Goal: Information Seeking & Learning: Understand process/instructions

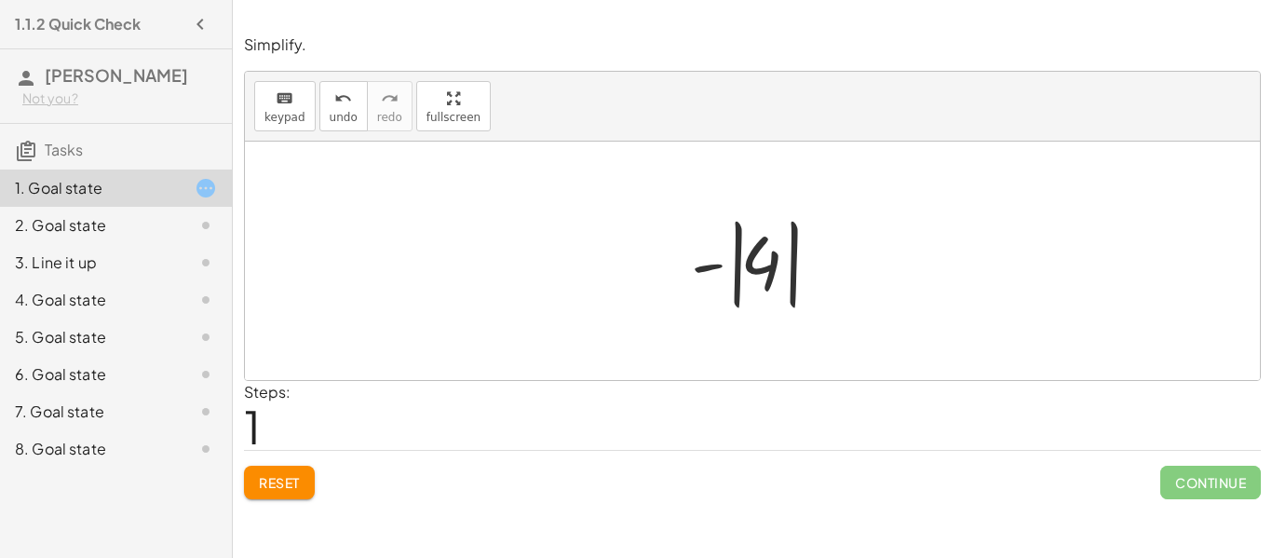
click at [1200, 469] on span "Continue" at bounding box center [1210, 482] width 101 height 34
click at [1213, 495] on span "Continue" at bounding box center [1210, 482] width 101 height 34
click at [1219, 487] on span "Continue" at bounding box center [1210, 482] width 101 height 34
click at [1239, 479] on span "Continue" at bounding box center [1210, 482] width 101 height 34
click at [1238, 489] on span "Continue" at bounding box center [1210, 482] width 101 height 34
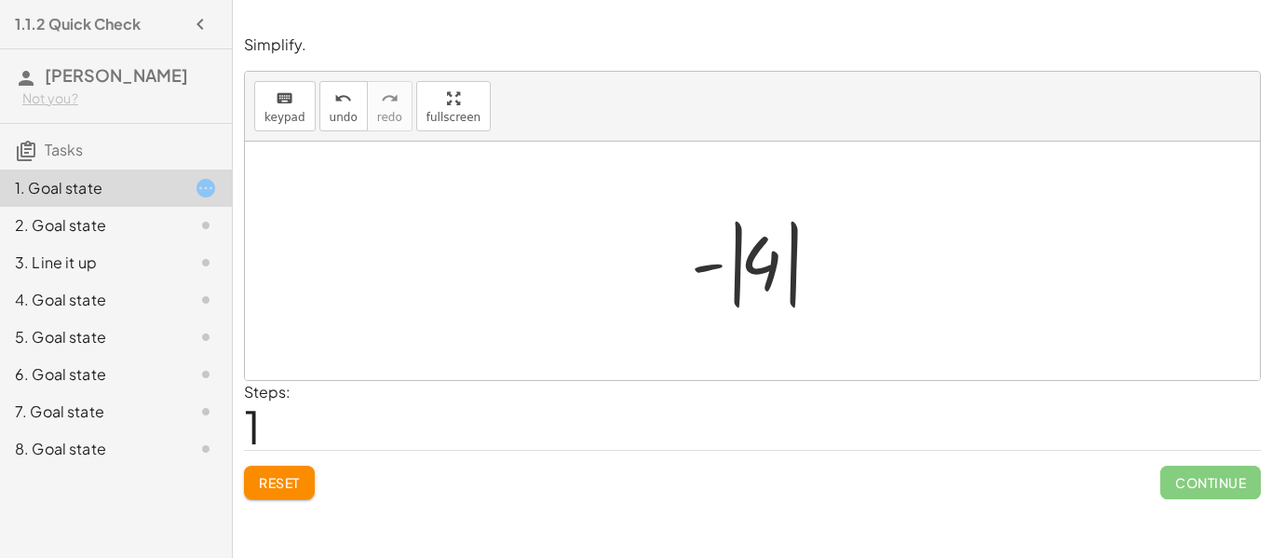
click at [0, 0] on div "Simplify. keyboard keypad undo undo redo redo fullscreen - | − 3 + 7 | - | | 4 …" at bounding box center [0, 0] width 0 height 0
click at [42, 223] on div "2. Goal state" at bounding box center [90, 225] width 150 height 22
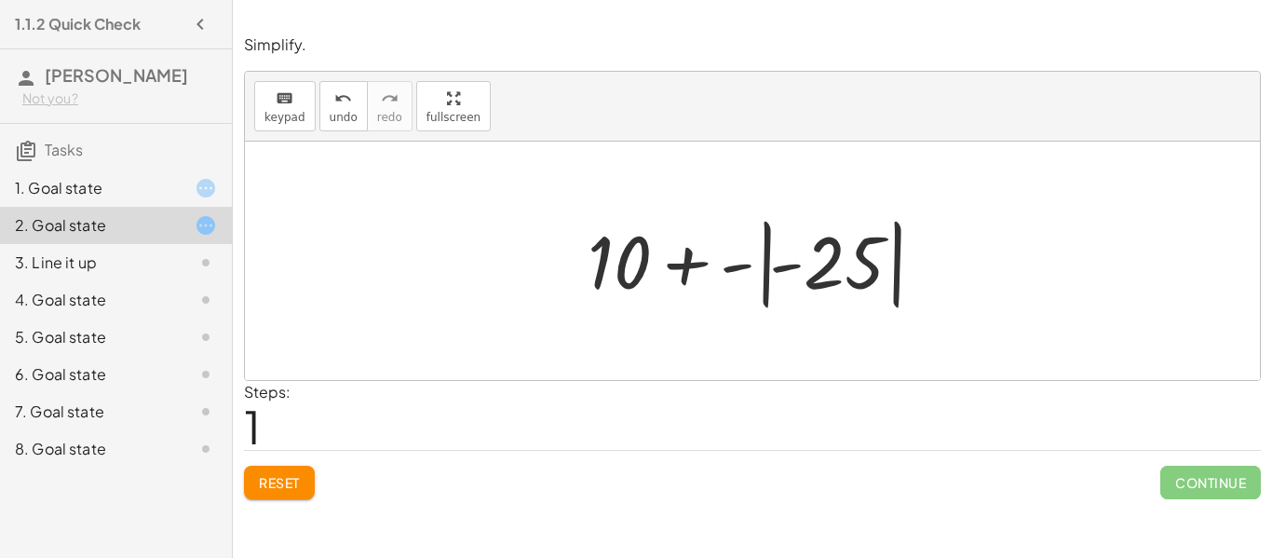
click at [190, 295] on div at bounding box center [191, 300] width 52 height 22
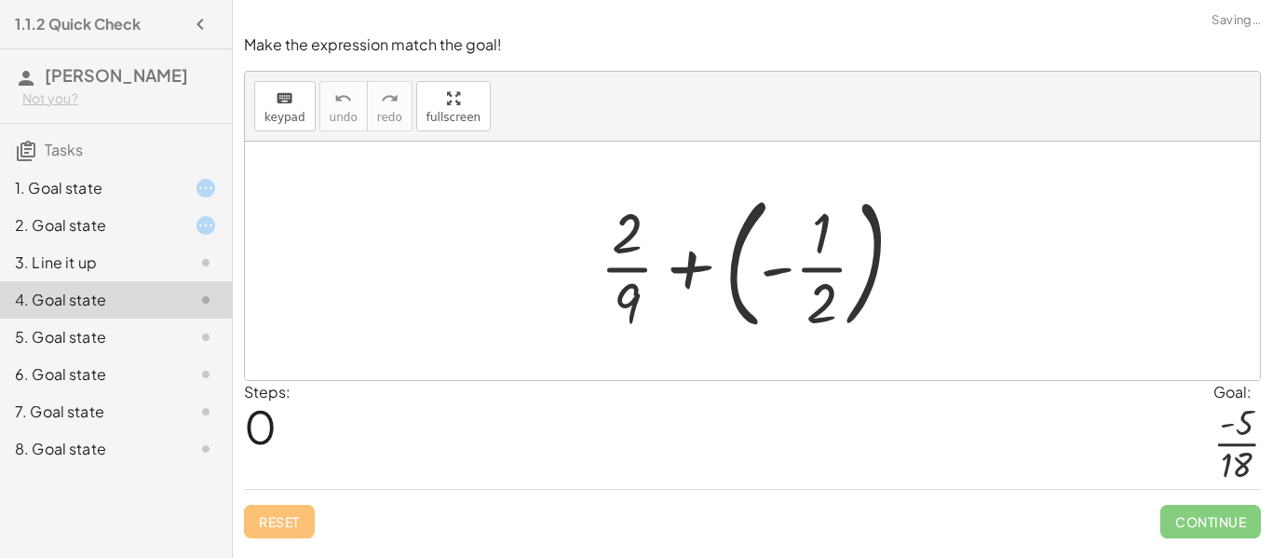
click at [162, 260] on div "3. Line it up" at bounding box center [90, 262] width 150 height 22
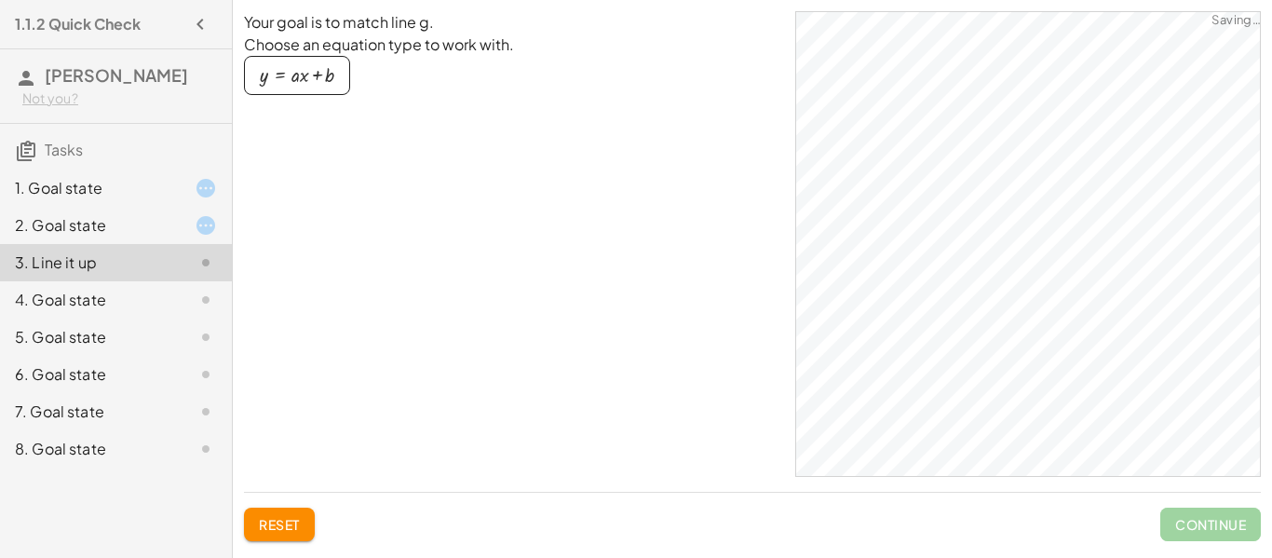
click at [162, 232] on div "2. Goal state" at bounding box center [90, 225] width 150 height 22
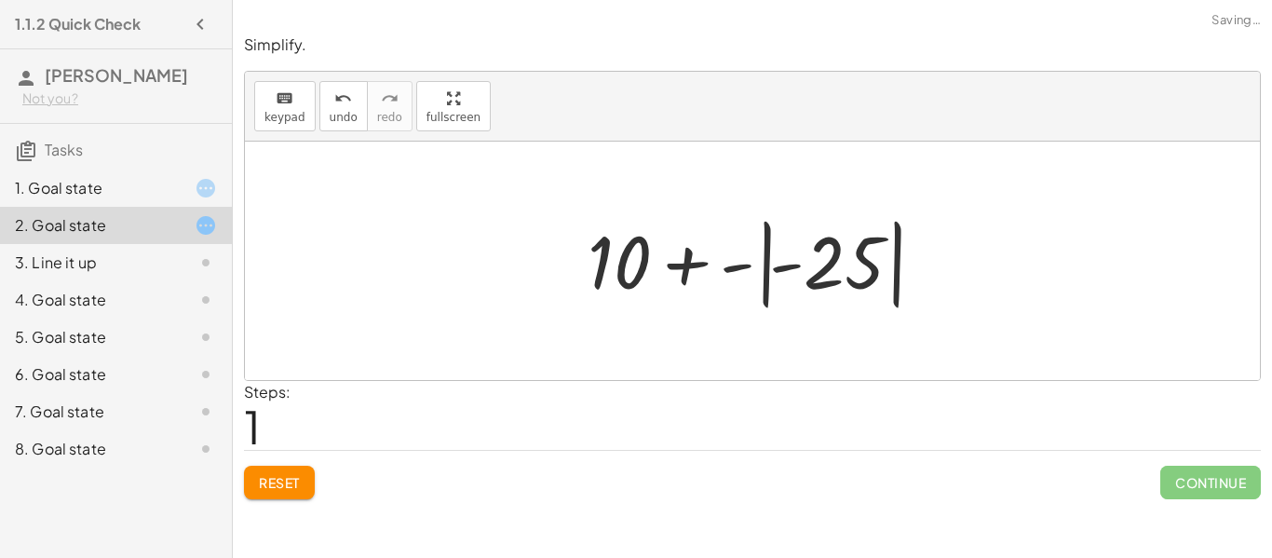
click at [176, 318] on div "3. Line it up" at bounding box center [116, 336] width 232 height 37
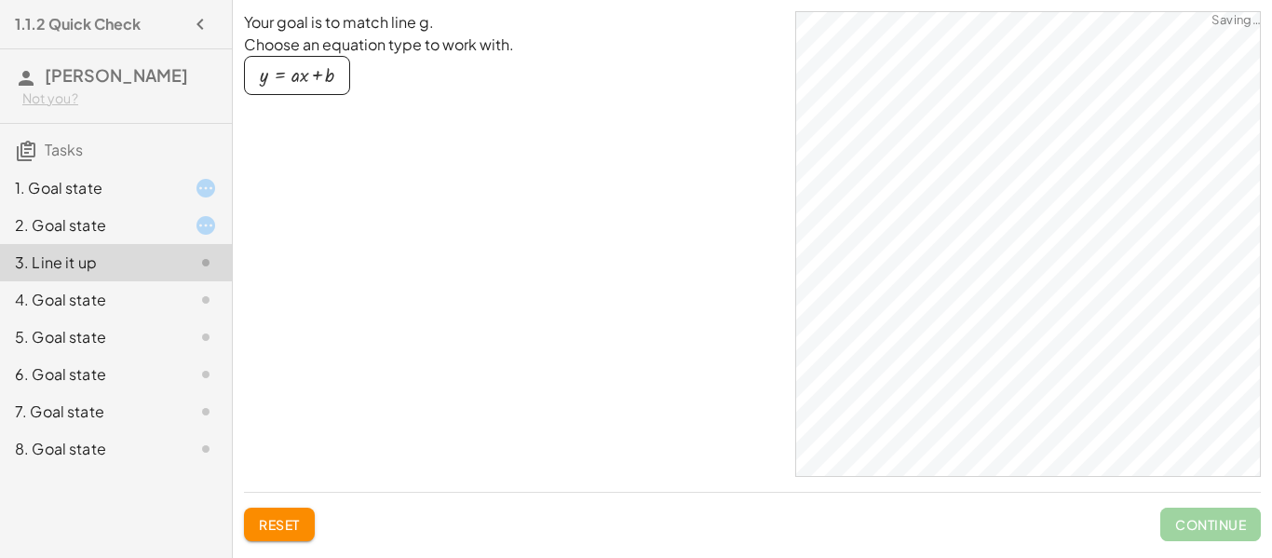
click at [208, 223] on icon at bounding box center [206, 225] width 22 height 22
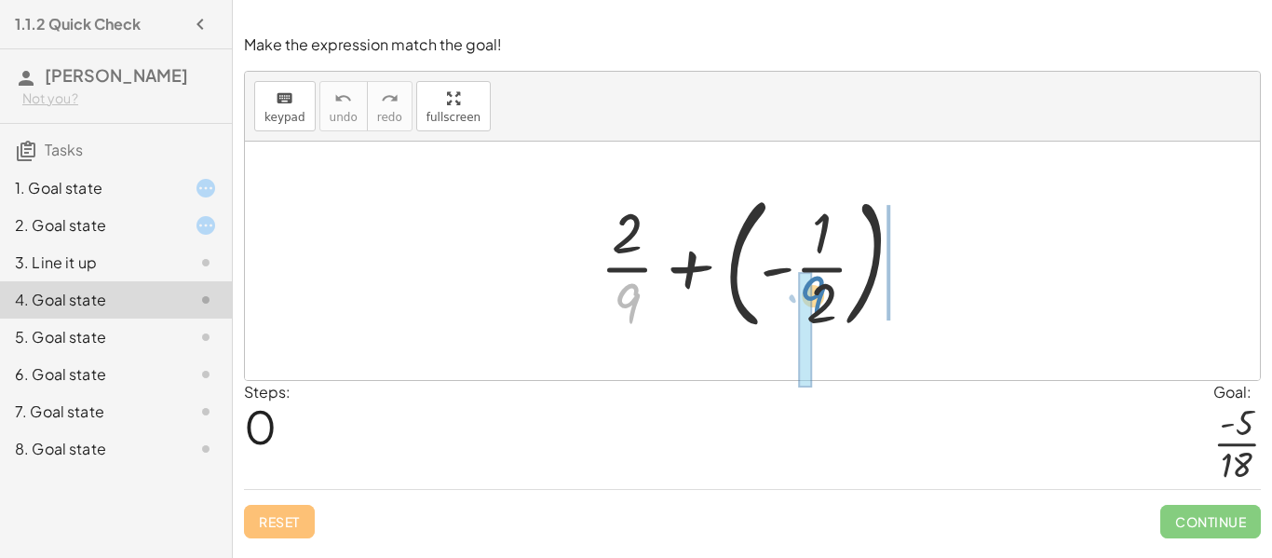
drag, startPoint x: 635, startPoint y: 307, endPoint x: 821, endPoint y: 300, distance: 186.3
click at [821, 300] on div at bounding box center [759, 260] width 338 height 155
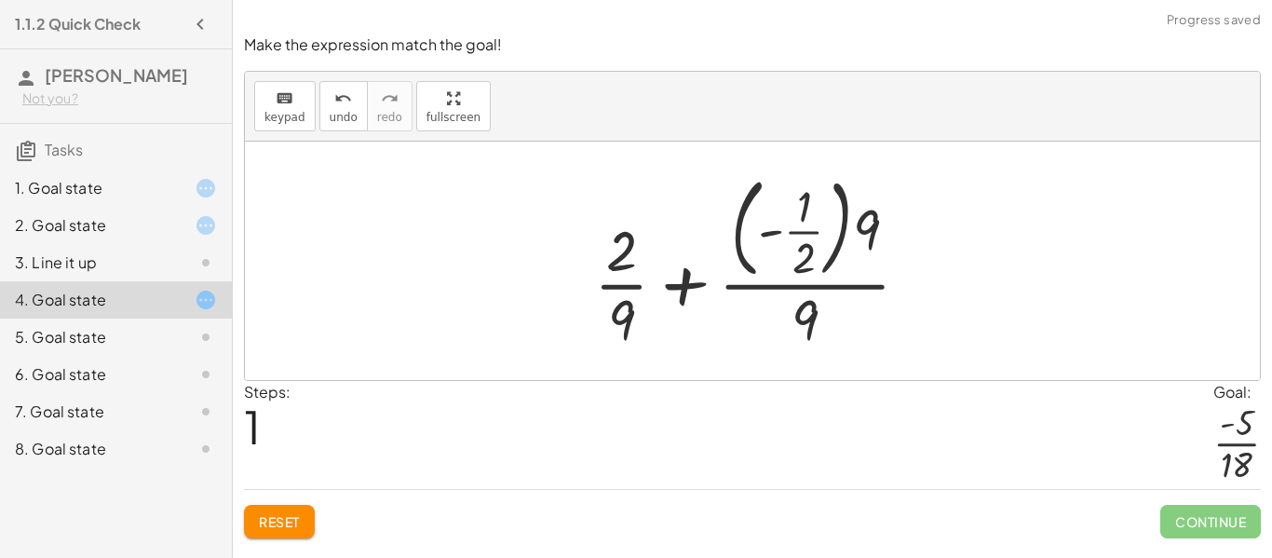
click at [0, 0] on div "Make the expression match the goal! keyboard keypad undo undo redo redo fullscr…" at bounding box center [0, 0] width 0 height 0
click at [266, 514] on span "Reset" at bounding box center [279, 521] width 41 height 17
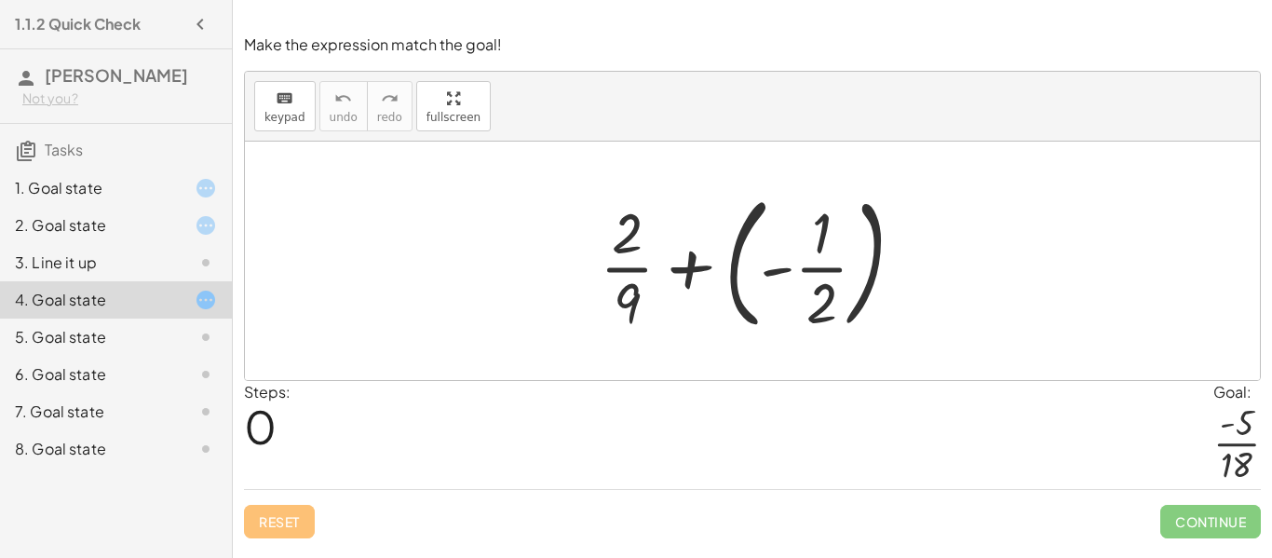
click at [204, 338] on icon at bounding box center [206, 337] width 22 height 22
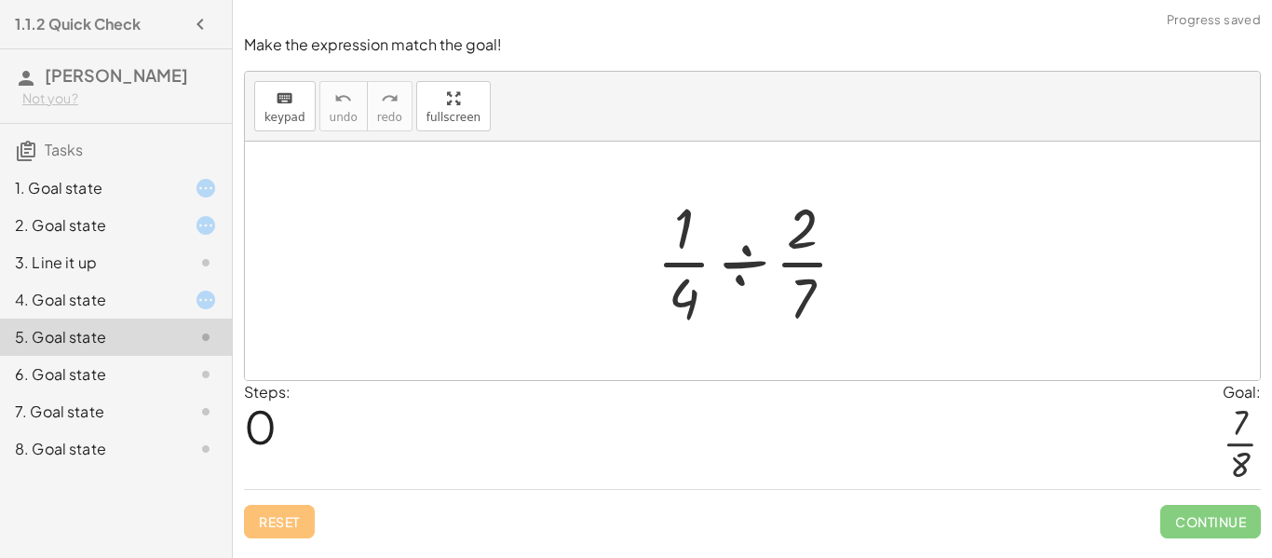
click at [195, 309] on icon at bounding box center [206, 300] width 22 height 22
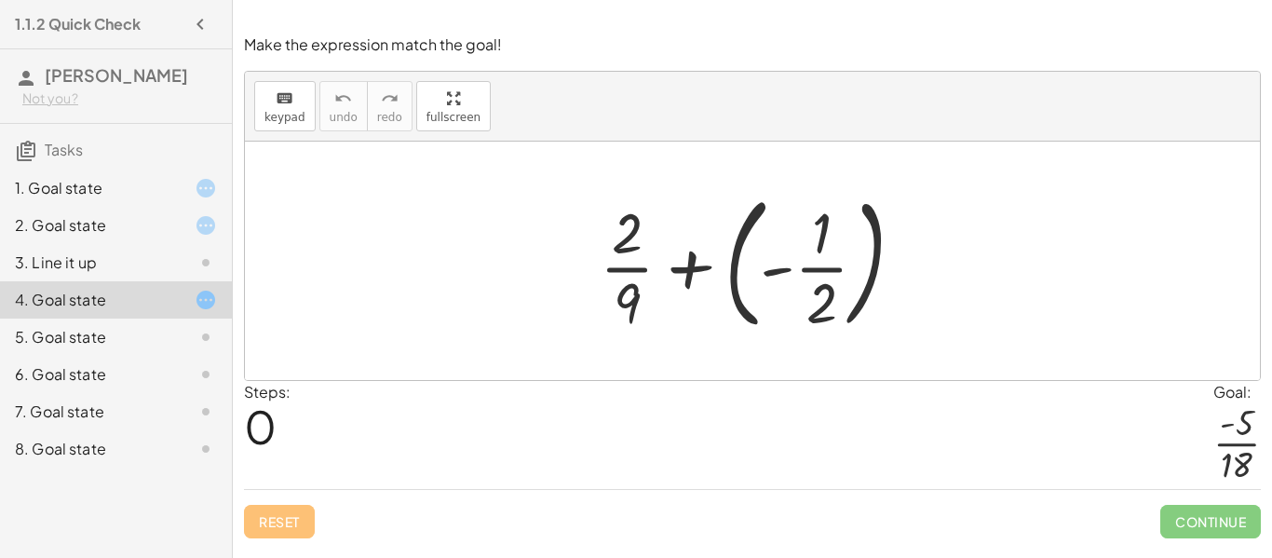
click at [61, 393] on div "5. Goal state" at bounding box center [116, 411] width 232 height 37
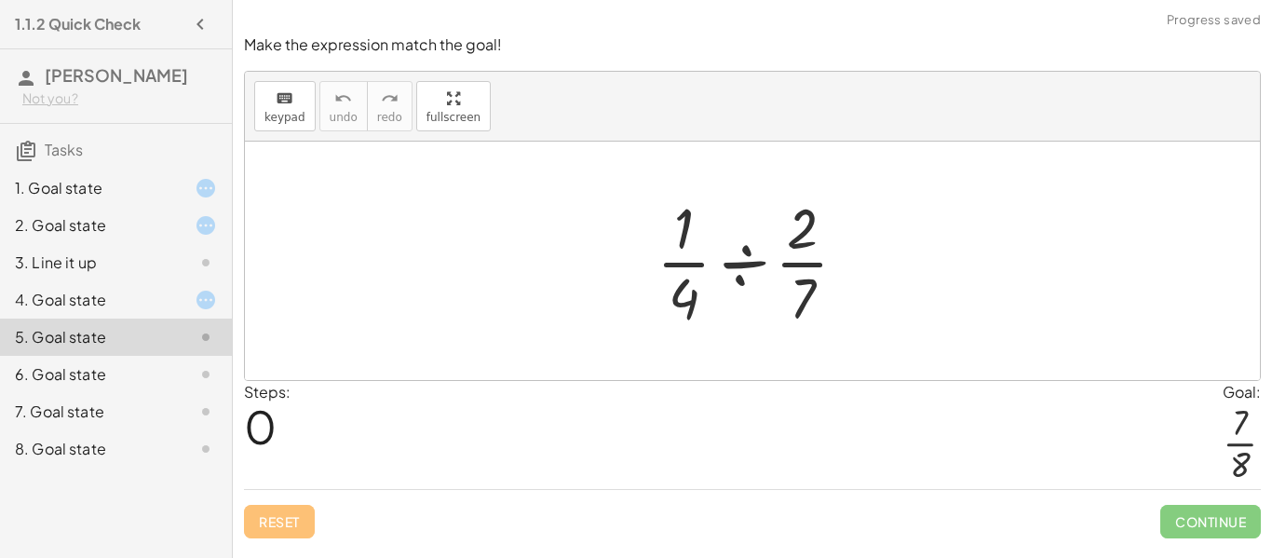
click at [61, 322] on div "5. Goal state" at bounding box center [116, 336] width 232 height 37
click at [61, 393] on div "5. Goal state" at bounding box center [116, 411] width 232 height 37
click at [58, 365] on div "6. Goal state" at bounding box center [90, 374] width 150 height 22
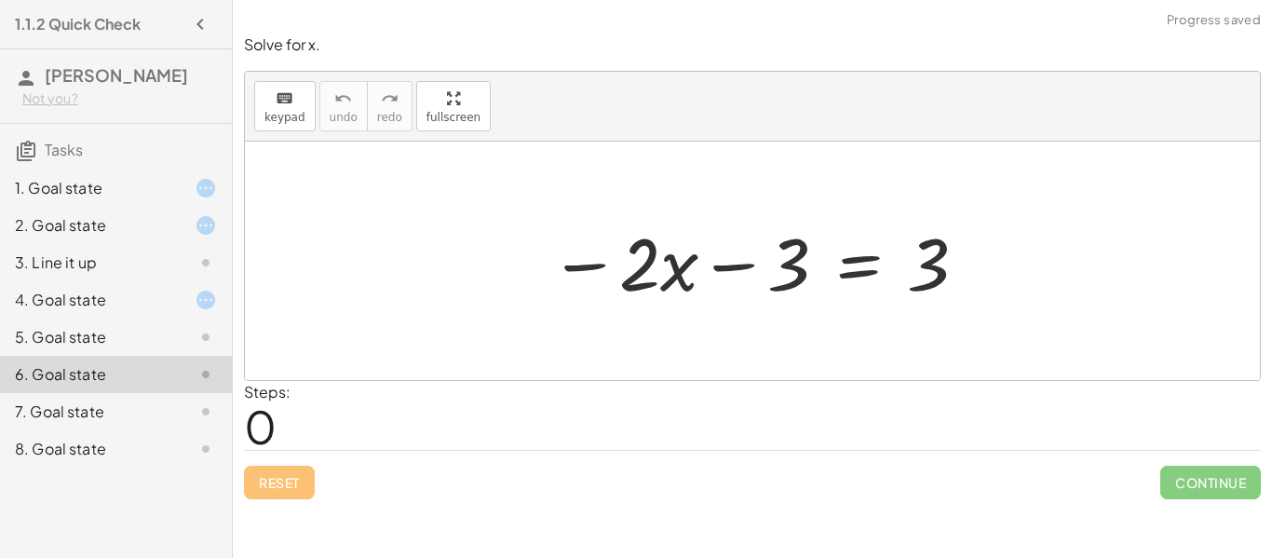
click at [54, 406] on div "7. Goal state" at bounding box center [90, 411] width 150 height 22
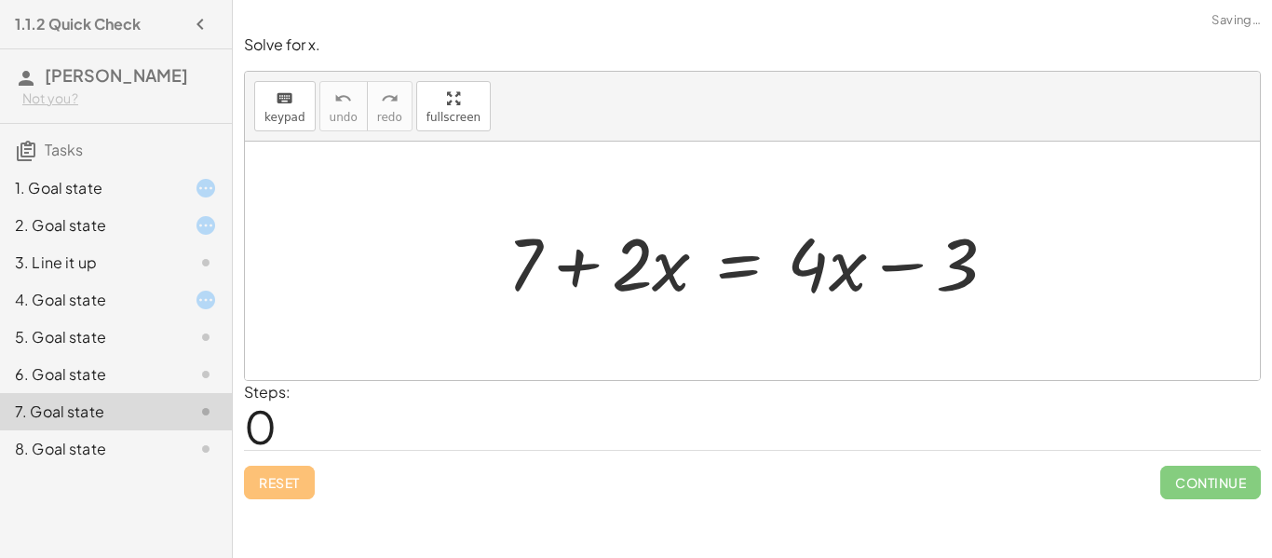
click at [56, 444] on div "8. Goal state" at bounding box center [90, 449] width 150 height 22
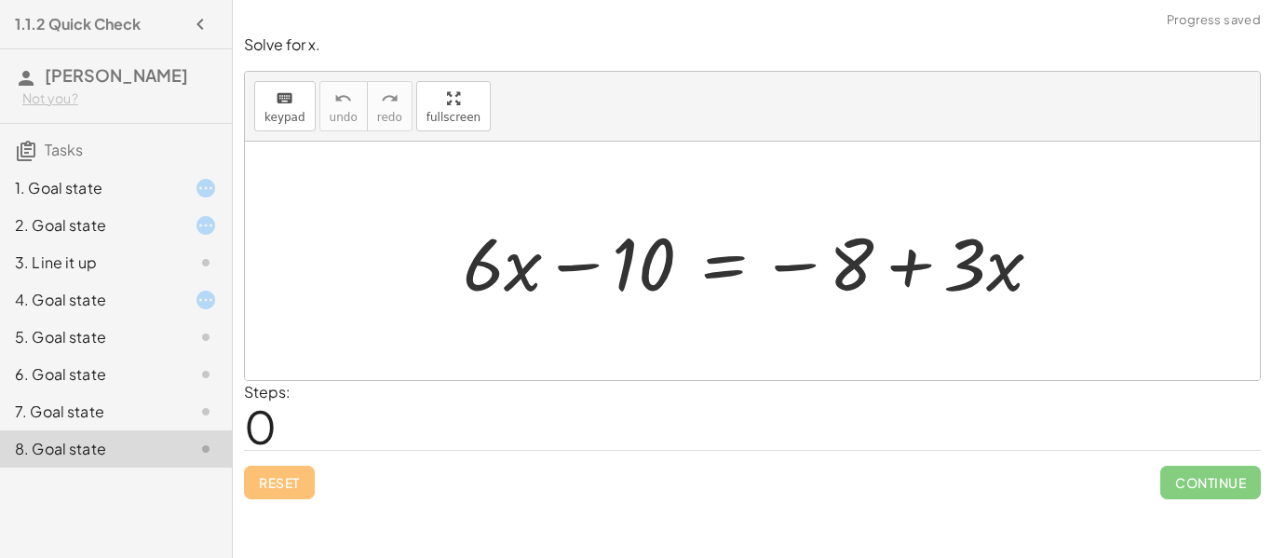
click at [82, 344] on div "5. Goal state" at bounding box center [90, 337] width 150 height 22
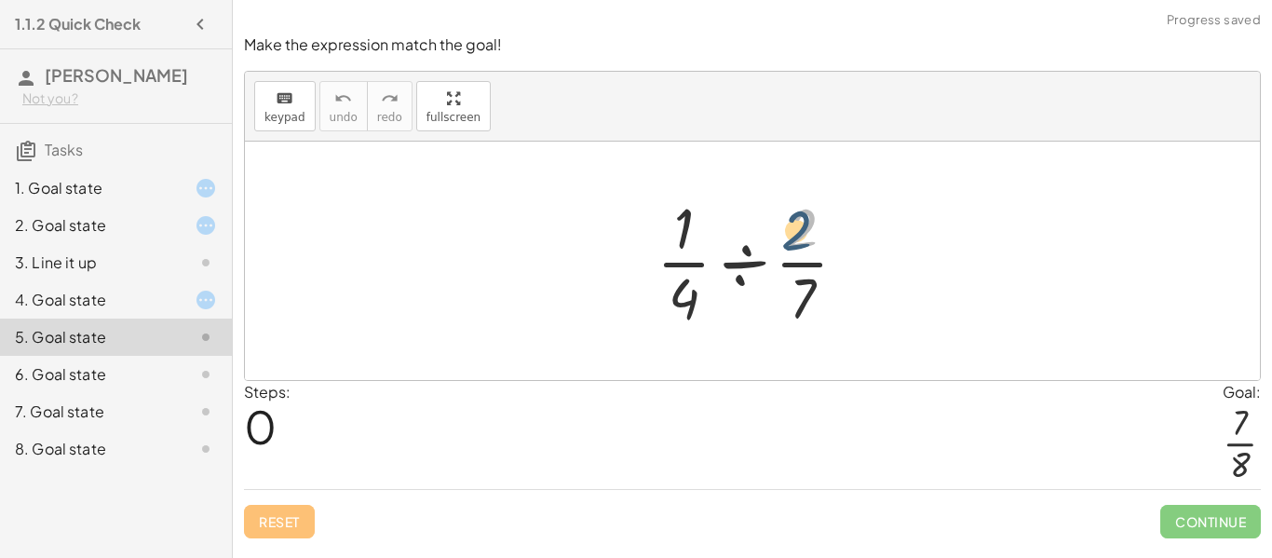
drag, startPoint x: 825, startPoint y: 225, endPoint x: 808, endPoint y: 231, distance: 17.7
click at [808, 231] on div at bounding box center [759, 260] width 224 height 143
drag, startPoint x: 808, startPoint y: 231, endPoint x: 675, endPoint y: 307, distance: 153.5
click at [675, 307] on div at bounding box center [759, 260] width 224 height 143
drag, startPoint x: 675, startPoint y: 307, endPoint x: 807, endPoint y: 228, distance: 154.1
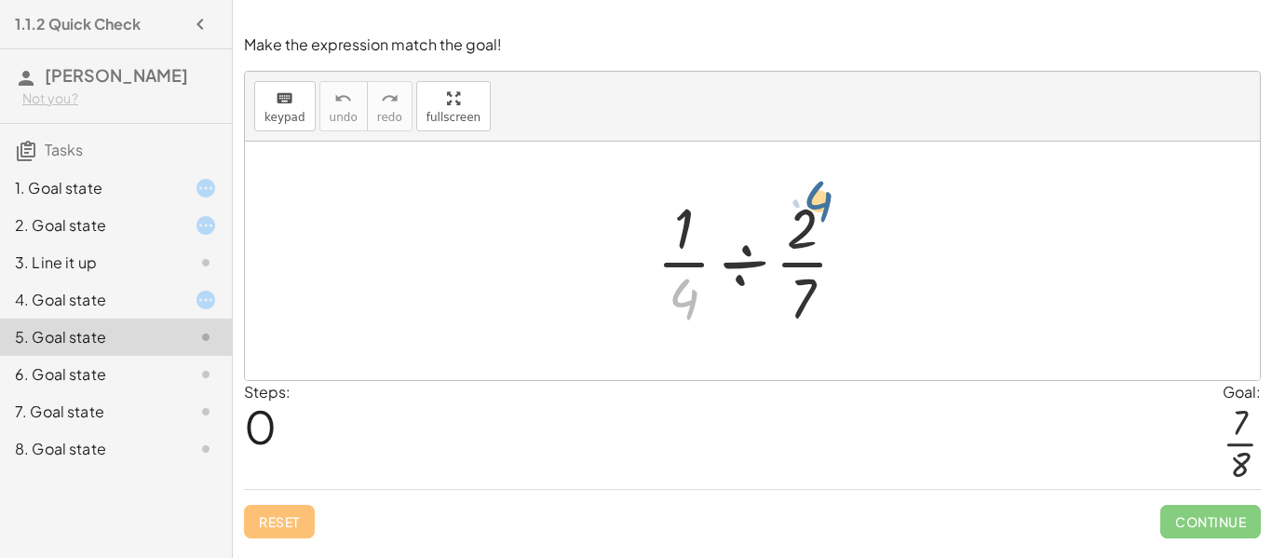
click at [807, 228] on div at bounding box center [759, 260] width 224 height 143
drag, startPoint x: 670, startPoint y: 224, endPoint x: 679, endPoint y: 284, distance: 60.2
drag, startPoint x: 802, startPoint y: 221, endPoint x: 663, endPoint y: 290, distance: 154.9
click at [663, 290] on div at bounding box center [759, 260] width 224 height 143
click at [723, 267] on div at bounding box center [759, 260] width 224 height 143
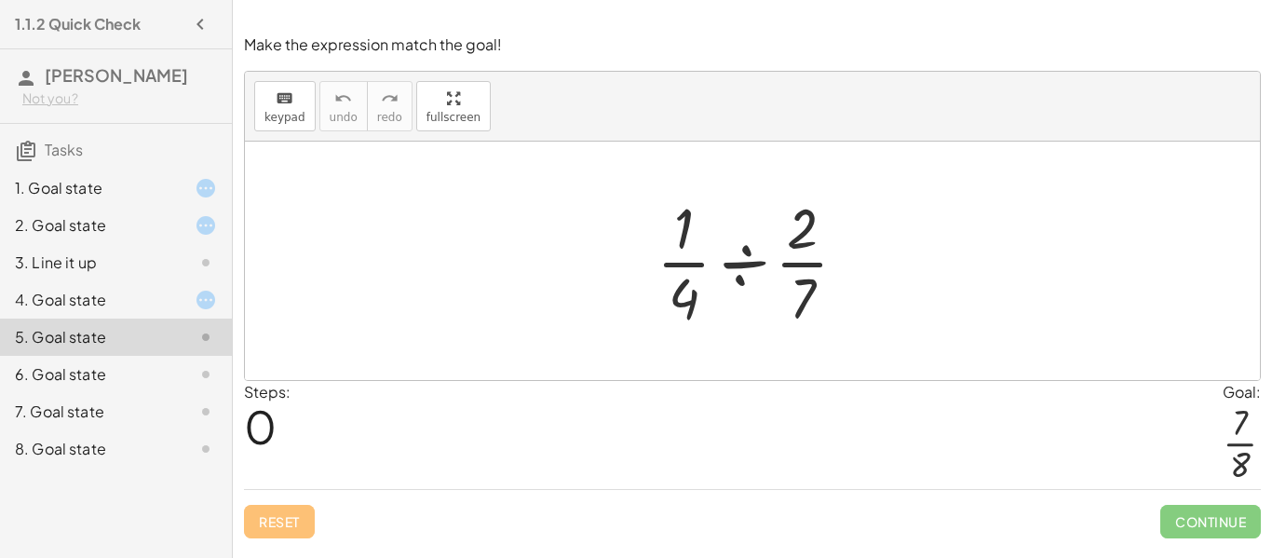
click at [761, 276] on div at bounding box center [759, 260] width 224 height 143
drag, startPoint x: 735, startPoint y: 263, endPoint x: 788, endPoint y: 273, distance: 53.9
click at [788, 273] on div at bounding box center [759, 260] width 224 height 143
drag, startPoint x: 697, startPoint y: 266, endPoint x: 691, endPoint y: 400, distance: 134.2
click at [0, 0] on div "Make the expression match the goal! keyboard keypad undo undo redo redo fullscr…" at bounding box center [0, 0] width 0 height 0
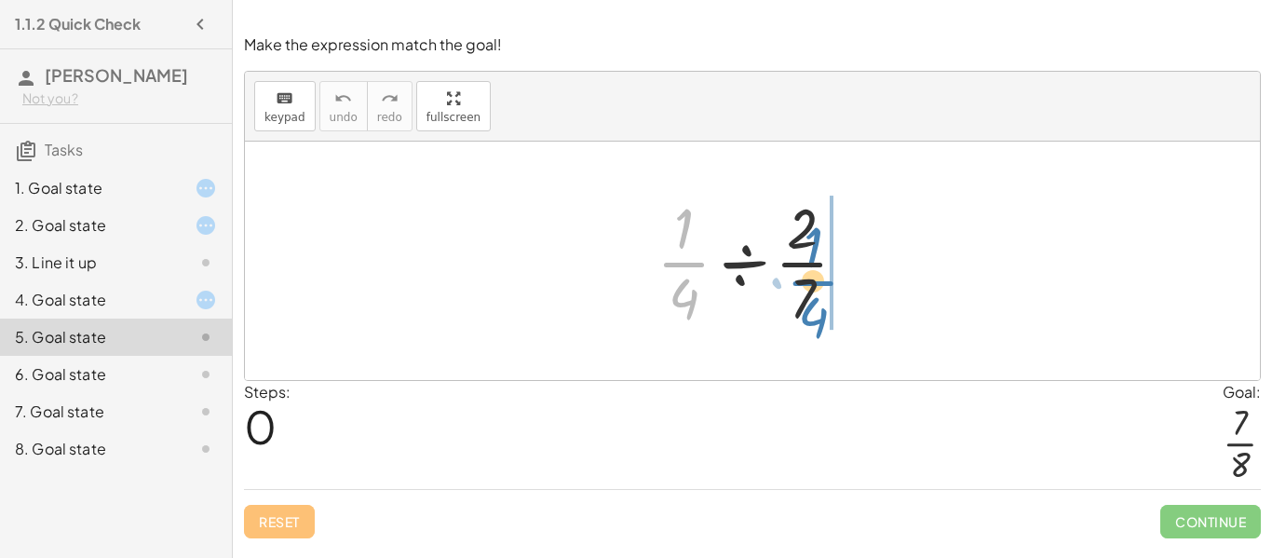
drag, startPoint x: 687, startPoint y: 269, endPoint x: 816, endPoint y: 288, distance: 130.7
click at [816, 288] on div at bounding box center [759, 260] width 224 height 143
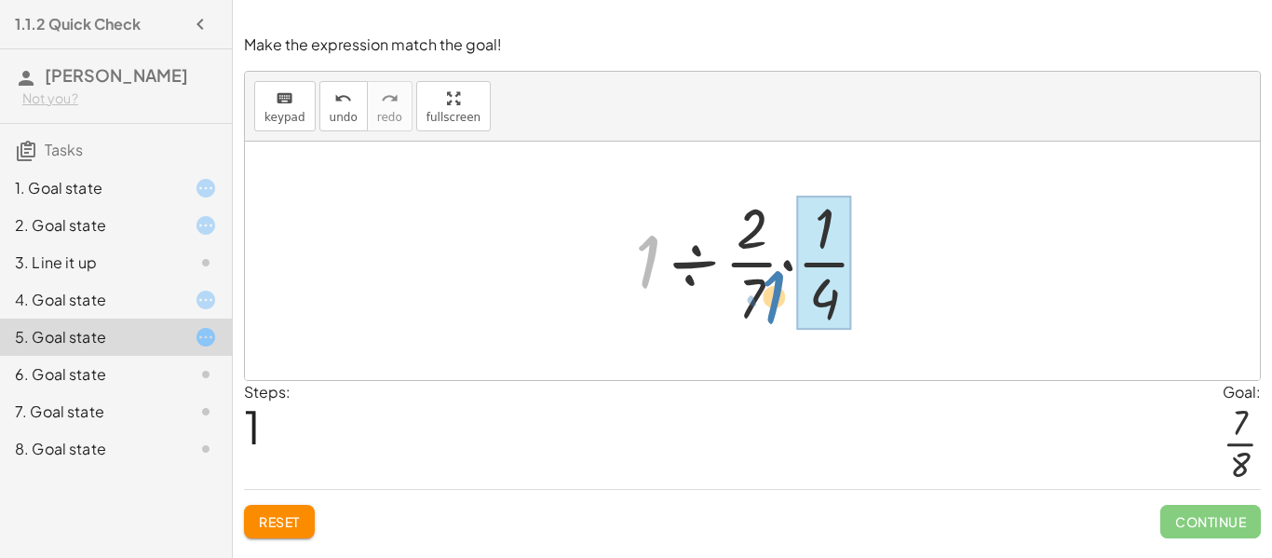
drag, startPoint x: 654, startPoint y: 249, endPoint x: 779, endPoint y: 285, distance: 130.6
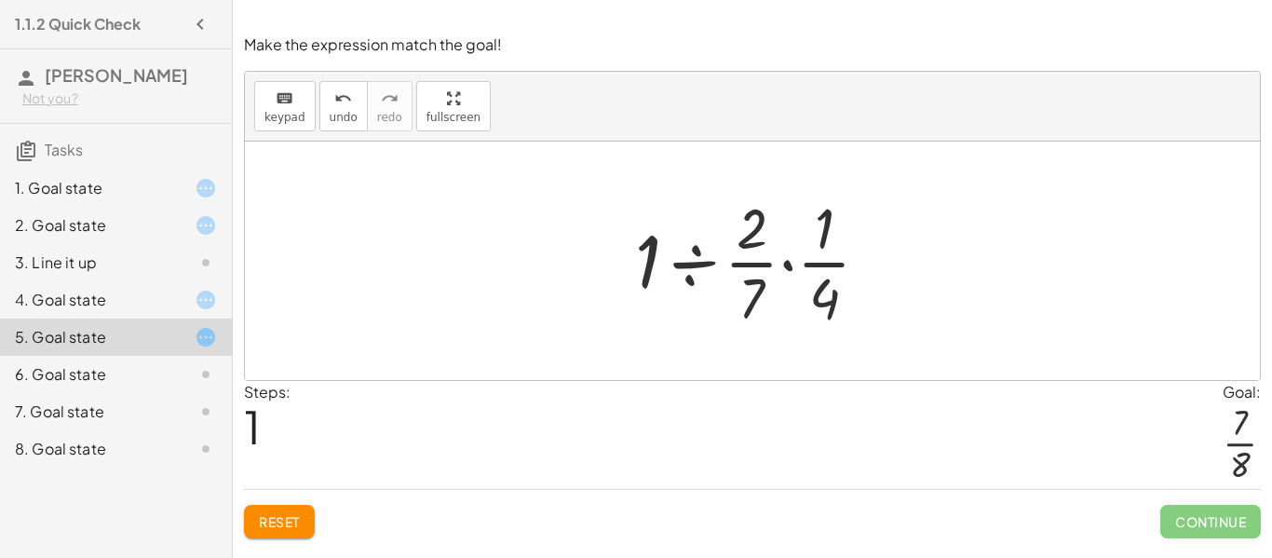
click at [304, 510] on button "Reset" at bounding box center [279, 522] width 71 height 34
